Goal: Task Accomplishment & Management: Contribute content

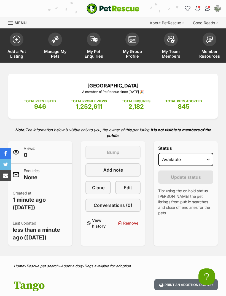
click at [56, 42] on span at bounding box center [55, 40] width 14 height 14
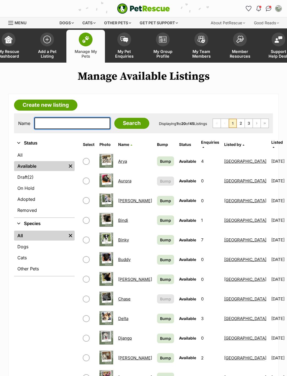
click at [51, 125] on input "text" at bounding box center [72, 123] width 76 height 12
type input "Shine"
click at [119, 125] on input "Search" at bounding box center [131, 123] width 35 height 11
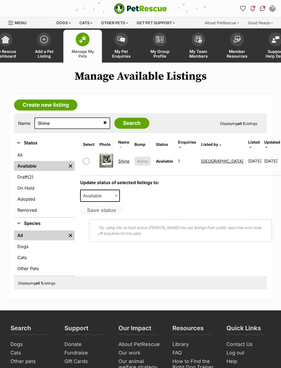
click at [122, 159] on link "Shine" at bounding box center [123, 161] width 11 height 5
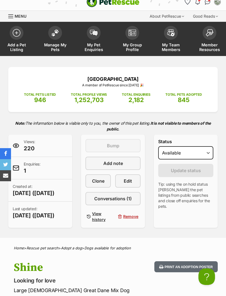
click at [105, 179] on link "Clone" at bounding box center [97, 180] width 25 height 13
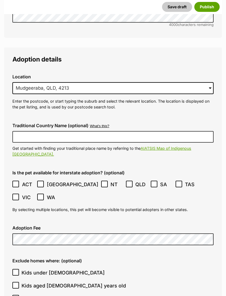
scroll to position [1399, 0]
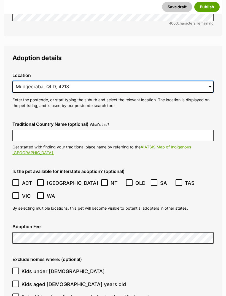
click at [151, 81] on input "Mudgeeraba, QLD, 4213" at bounding box center [112, 87] width 201 height 12
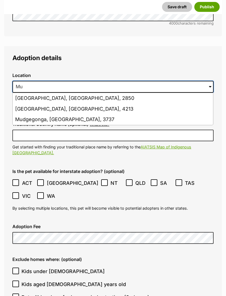
type input "M"
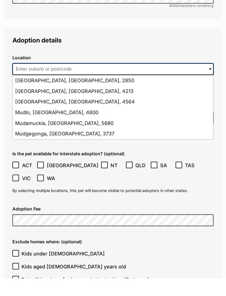
scroll to position [1417, 0]
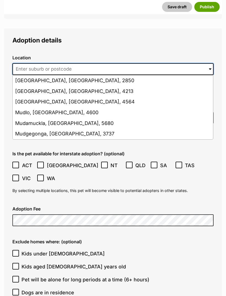
click at [52, 63] on input at bounding box center [112, 69] width 201 height 12
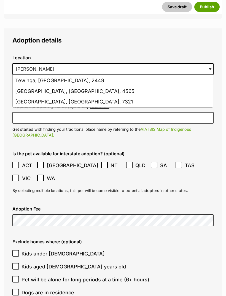
click at [25, 86] on li "Tewantin, Queensland, 4565" at bounding box center [113, 91] width 200 height 11
type input "Tewantin, Queensland, 4565"
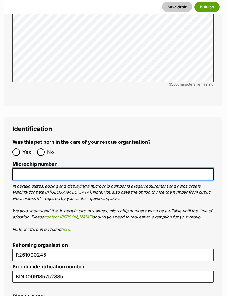
click at [52, 168] on input "Microchip number" at bounding box center [112, 174] width 201 height 12
paste input "953010007740113"
type input "953010007740113"
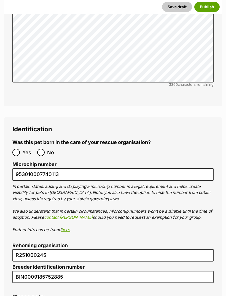
click at [210, 5] on button "Publish" at bounding box center [206, 7] width 25 height 10
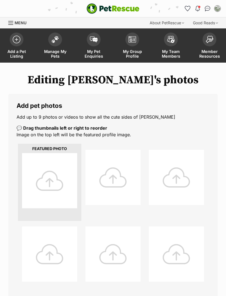
click at [39, 175] on div at bounding box center [49, 180] width 55 height 55
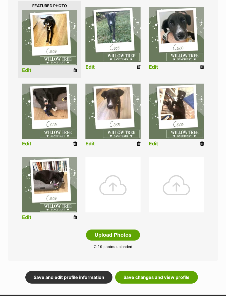
scroll to position [173, 0]
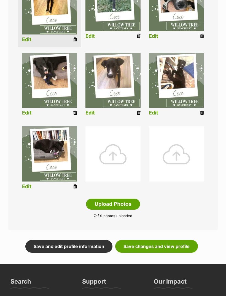
click at [178, 244] on link "Save changes and view profile" at bounding box center [156, 246] width 83 height 13
